Goal: Task Accomplishment & Management: Use online tool/utility

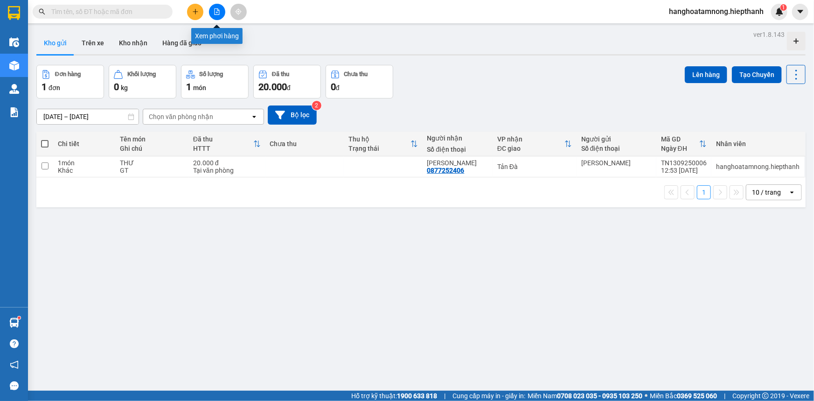
click at [215, 11] on icon "file-add" at bounding box center [217, 11] width 7 height 7
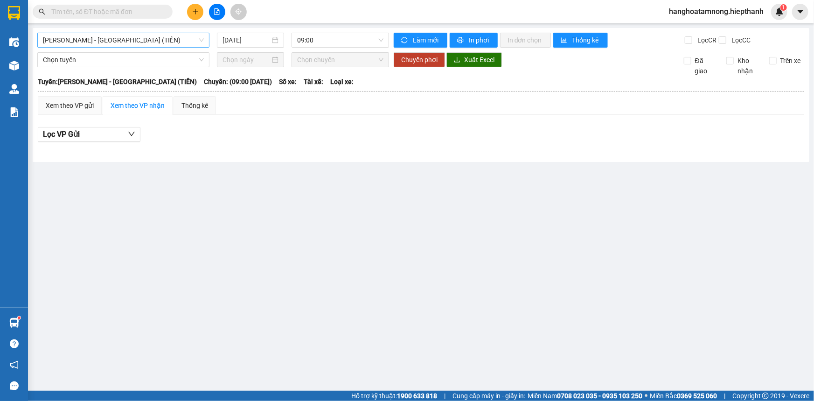
click at [147, 37] on span "[PERSON_NAME] - [GEOGRAPHIC_DATA] (TIỀN)" at bounding box center [123, 40] width 161 height 14
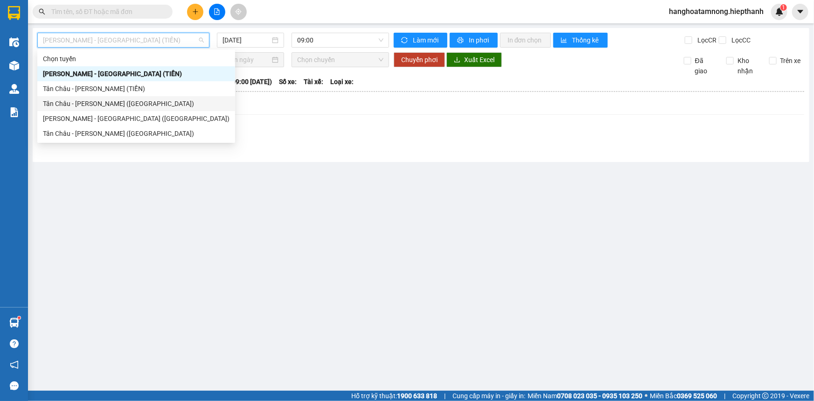
click at [73, 105] on div "Tân Châu - [PERSON_NAME] ([GEOGRAPHIC_DATA])" at bounding box center [136, 103] width 187 height 10
type input "[DATE]"
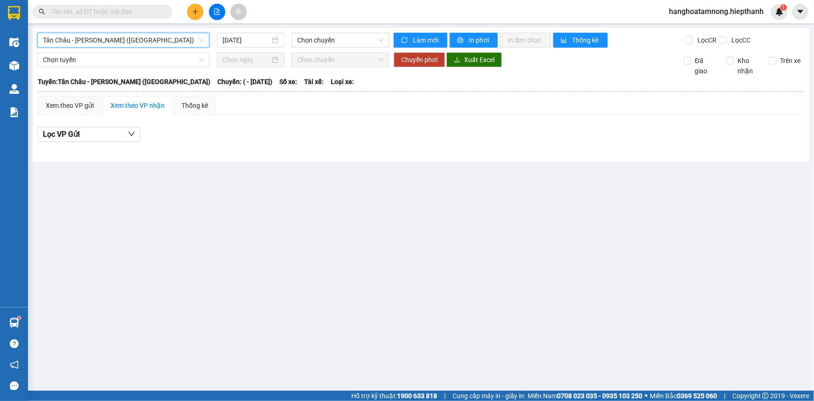
click at [91, 39] on span "Tân Châu - [PERSON_NAME] ([GEOGRAPHIC_DATA])" at bounding box center [123, 40] width 161 height 14
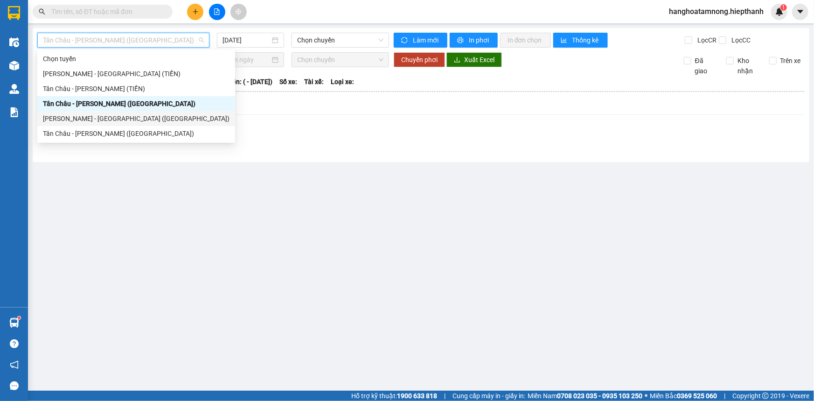
click at [91, 117] on div "[PERSON_NAME] - [GEOGRAPHIC_DATA] ([GEOGRAPHIC_DATA])" at bounding box center [136, 118] width 187 height 10
type input "[DATE]"
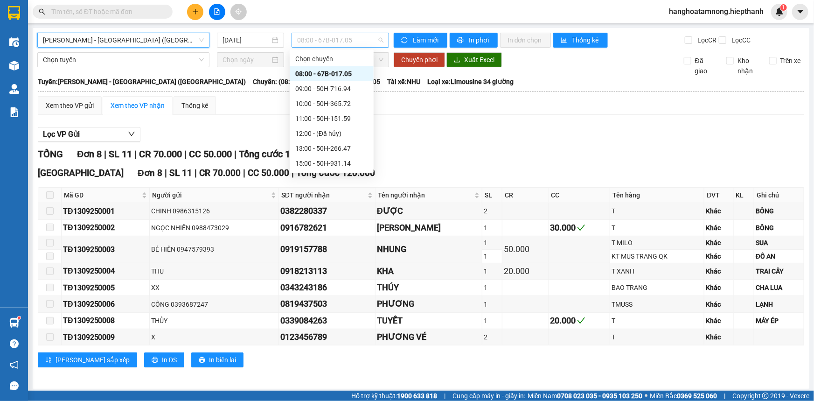
click at [314, 43] on span "08:00 - 67B-017.05" at bounding box center [340, 40] width 86 height 14
click at [311, 99] on div "10:00 - 50H-365.72" at bounding box center [331, 103] width 73 height 10
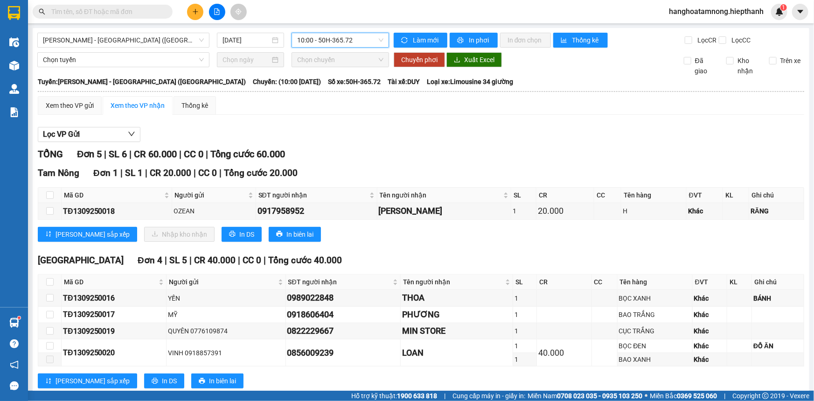
scroll to position [23, 0]
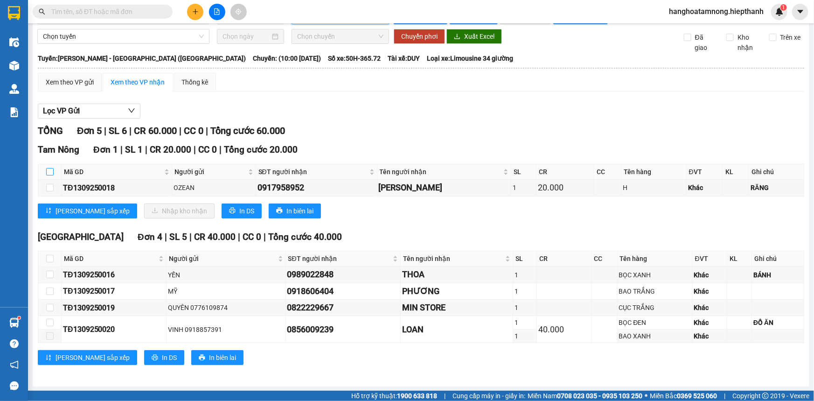
click at [49, 170] on input "checkbox" at bounding box center [49, 171] width 7 height 7
checkbox input "true"
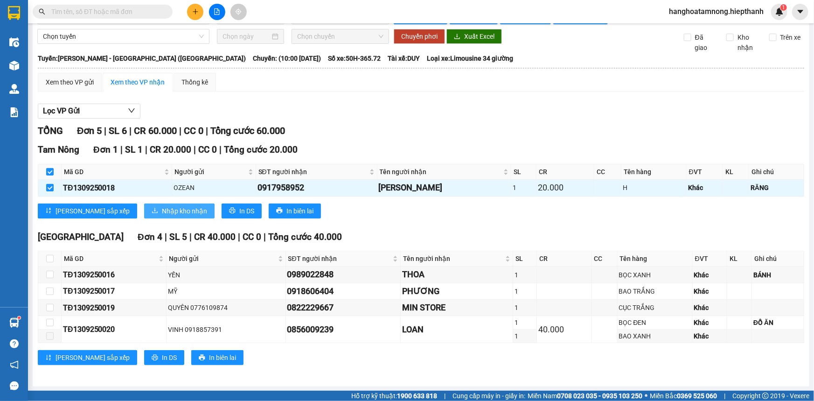
click at [162, 207] on span "Nhập kho nhận" at bounding box center [184, 211] width 45 height 10
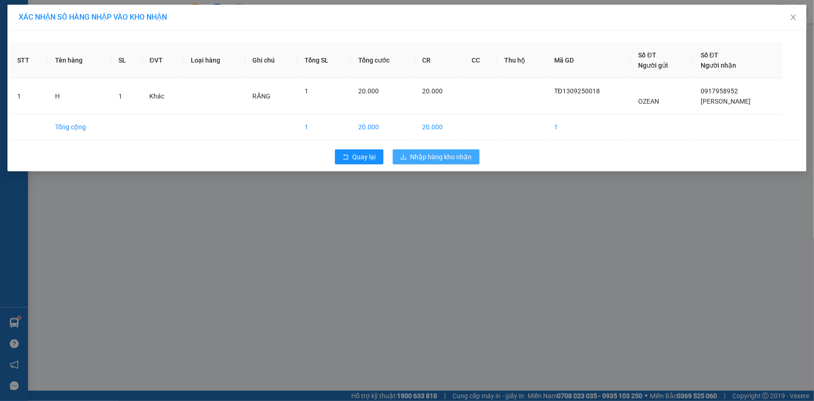
click at [421, 160] on span "Nhập hàng kho nhận" at bounding box center [442, 157] width 62 height 10
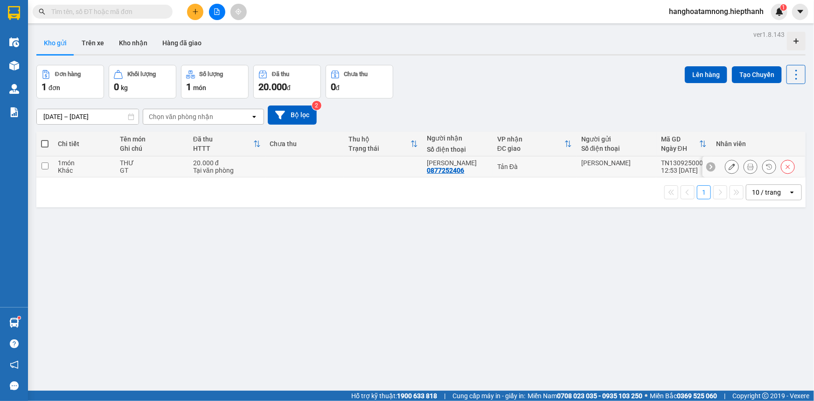
click at [294, 163] on td at bounding box center [305, 166] width 78 height 21
checkbox input "true"
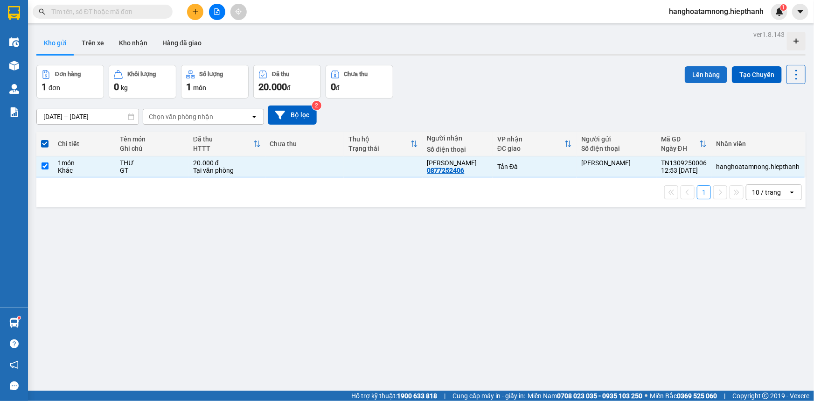
click at [700, 70] on button "Lên hàng" at bounding box center [706, 74] width 42 height 17
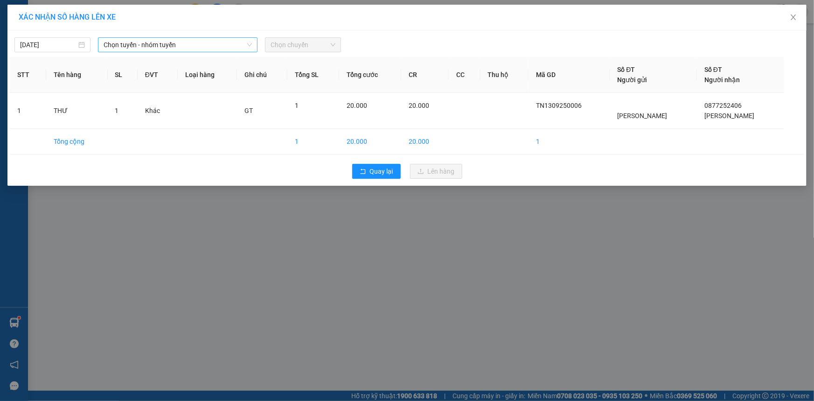
drag, startPoint x: 112, startPoint y: 45, endPoint x: 114, endPoint y: 37, distance: 7.8
click at [112, 45] on span "Chọn tuyến - nhóm tuyến" at bounding box center [178, 45] width 148 height 14
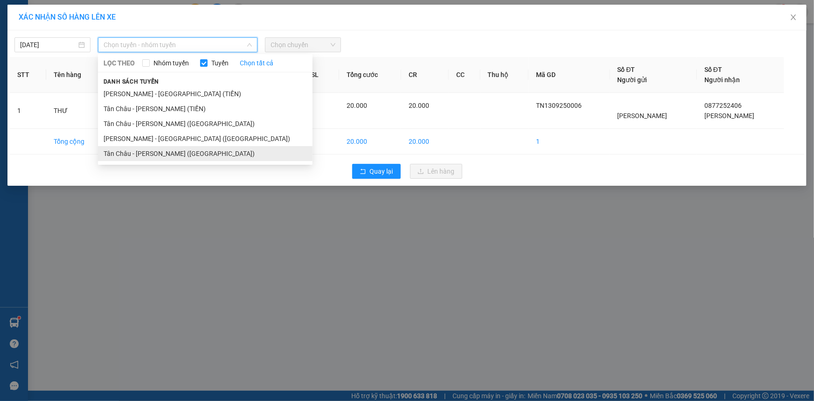
click at [132, 153] on li "Tân Châu - [PERSON_NAME] ([GEOGRAPHIC_DATA])" at bounding box center [205, 153] width 215 height 15
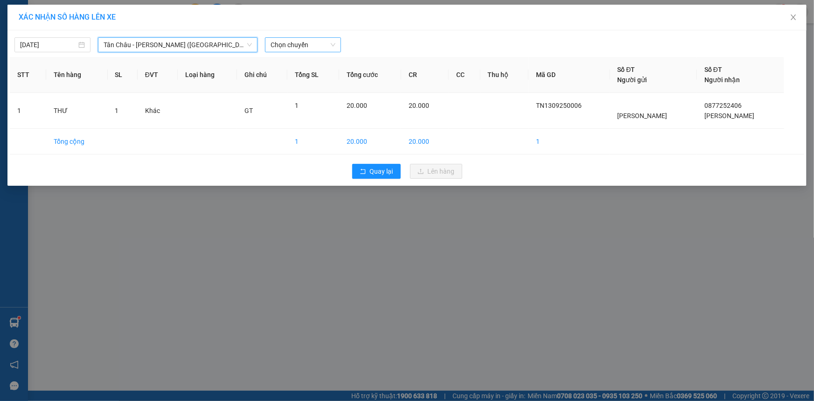
click at [280, 47] on span "Chọn chuyến" at bounding box center [303, 45] width 65 height 14
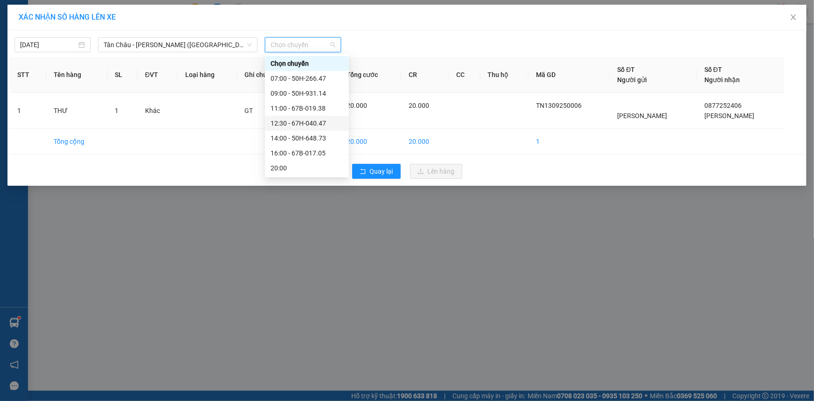
click at [292, 126] on div "12:30 - 67H-040.47" at bounding box center [307, 123] width 73 height 10
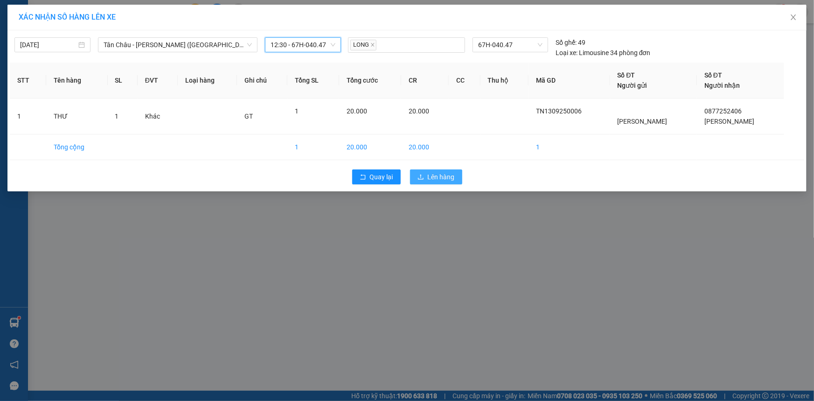
click at [441, 174] on span "Lên hàng" at bounding box center [441, 177] width 27 height 10
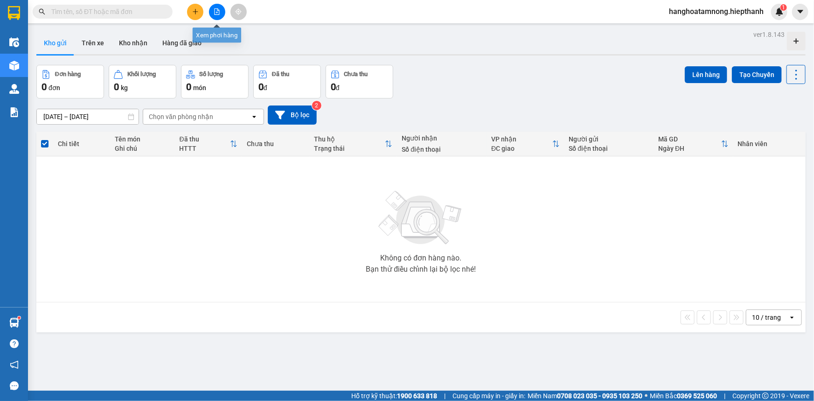
click at [215, 11] on icon "file-add" at bounding box center [217, 11] width 7 height 7
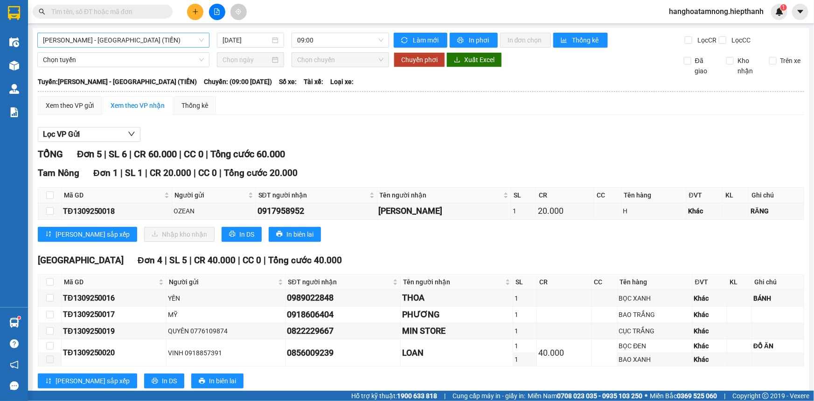
click at [104, 43] on span "[PERSON_NAME] - [GEOGRAPHIC_DATA] (TIỀN)" at bounding box center [123, 40] width 161 height 14
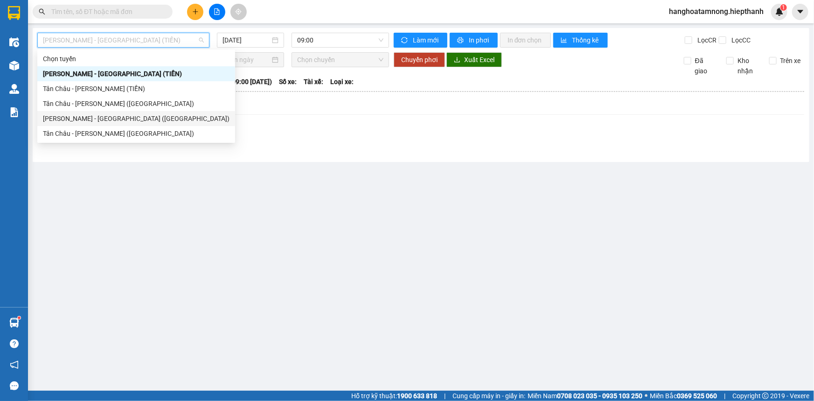
click at [63, 116] on div "[PERSON_NAME] - [GEOGRAPHIC_DATA] ([GEOGRAPHIC_DATA])" at bounding box center [136, 118] width 187 height 10
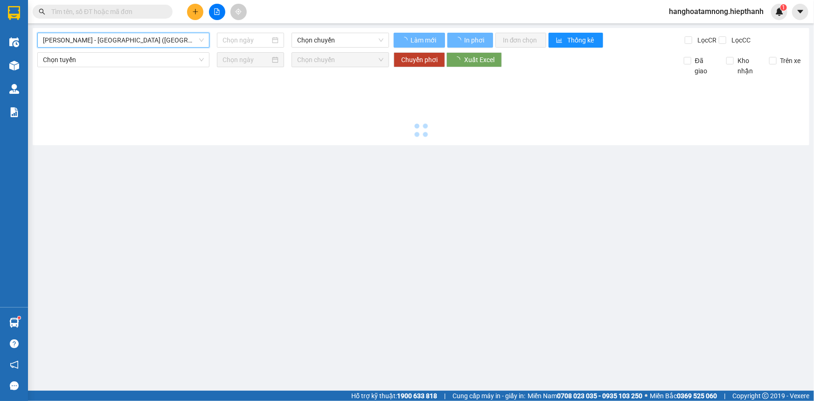
type input "[DATE]"
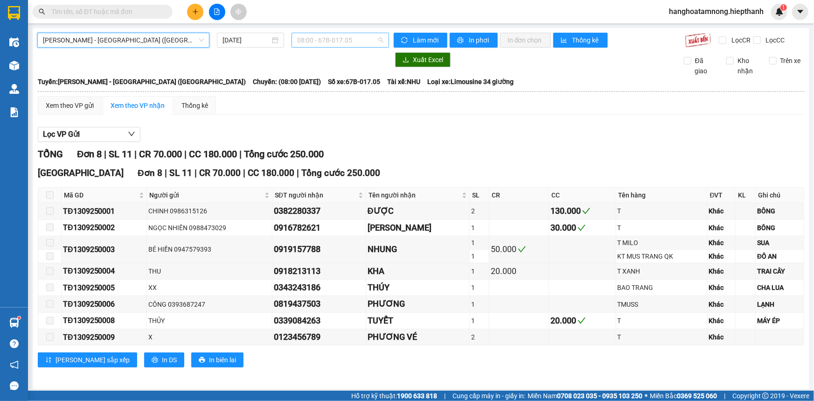
click at [321, 41] on span "08:00 - 67B-017.05" at bounding box center [340, 40] width 86 height 14
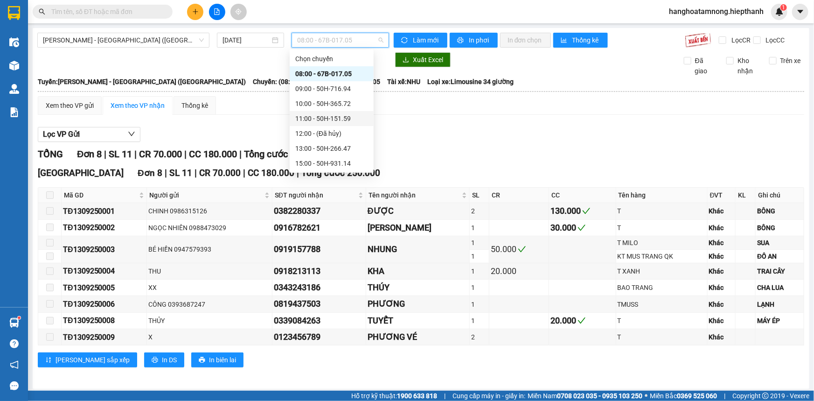
click at [314, 117] on div "11:00 - 50H-151.59" at bounding box center [331, 118] width 73 height 10
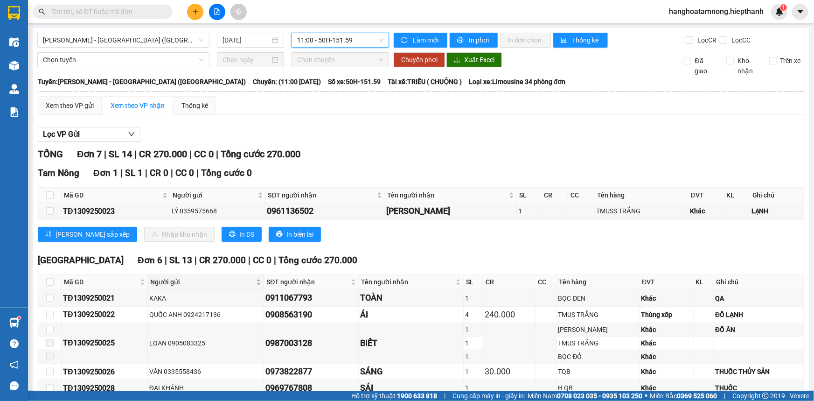
scroll to position [80, 0]
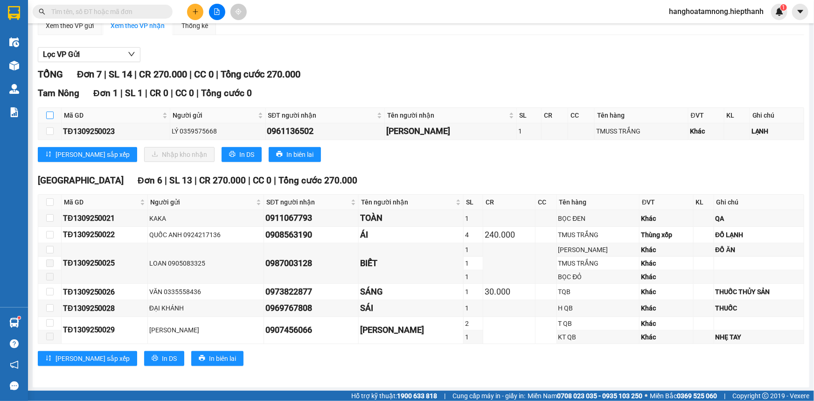
click at [48, 113] on input "checkbox" at bounding box center [49, 115] width 7 height 7
checkbox input "true"
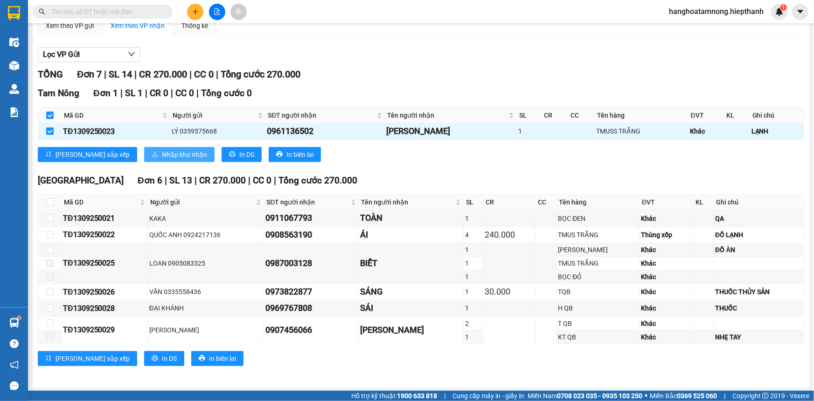
click at [162, 153] on span "Nhập kho nhận" at bounding box center [184, 154] width 45 height 10
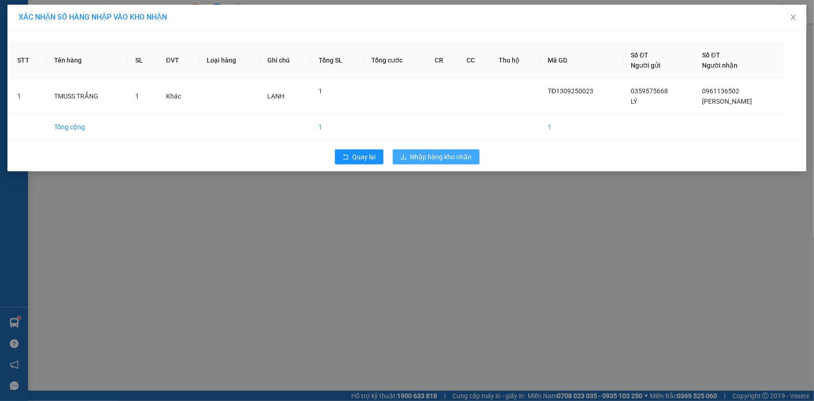
click at [418, 158] on span "Nhập hàng kho nhận" at bounding box center [442, 157] width 62 height 10
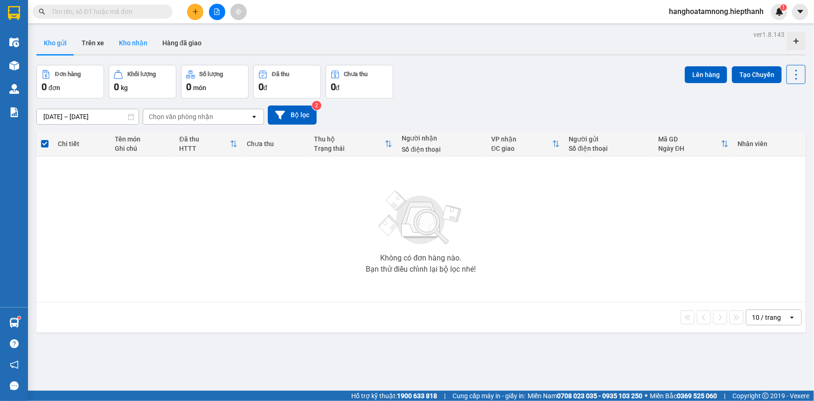
click at [135, 42] on button "Kho nhận" at bounding box center [133, 43] width 43 height 22
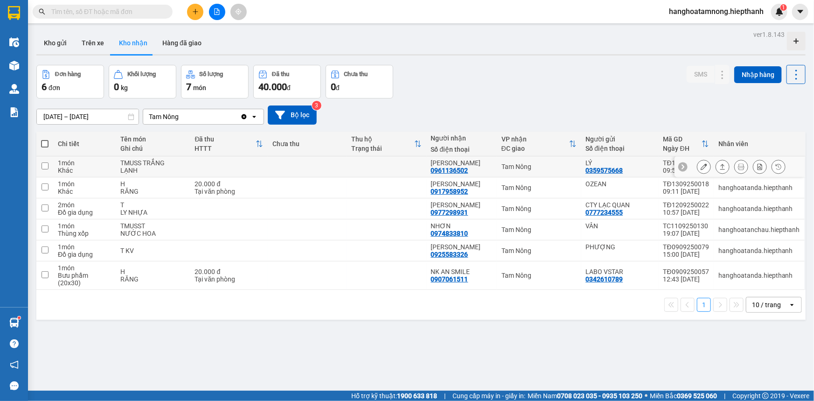
click at [112, 32] on button "Kho nhận" at bounding box center [133, 43] width 43 height 22
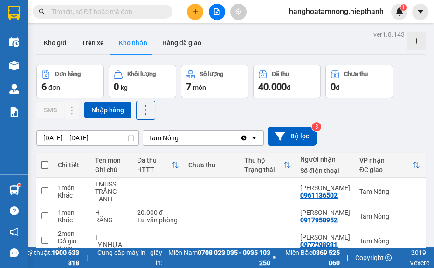
click at [112, 32] on button "Kho nhận" at bounding box center [133, 43] width 43 height 22
